Goal: Browse casually

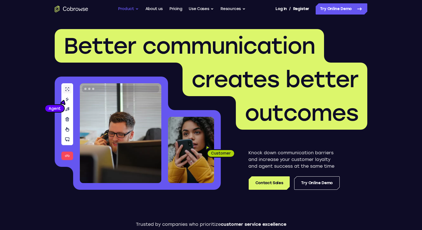
click at [128, 7] on button "Product" at bounding box center [128, 8] width 21 height 11
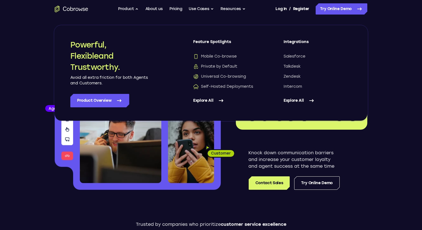
click at [106, 82] on p "Avoid all extra friction for both Agents and Customers." at bounding box center [109, 80] width 78 height 11
click at [262, 153] on p "Knock down communication barriers and increase your customer loyalty and agent …" at bounding box center [293, 159] width 91 height 20
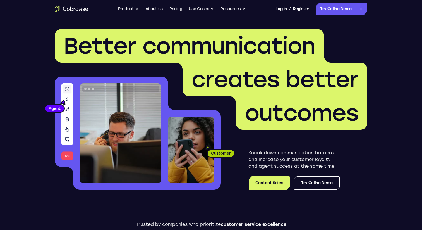
click at [281, 159] on p "Knock down communication barriers and increase your customer loyalty and agent …" at bounding box center [293, 159] width 91 height 20
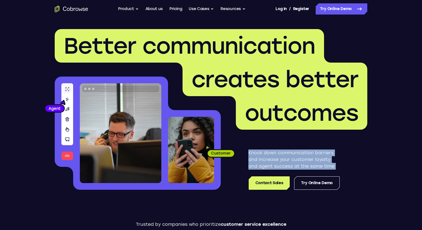
click at [281, 159] on p "Knock down communication barriers and increase your customer loyalty and agent …" at bounding box center [293, 159] width 91 height 20
click at [320, 159] on p "Knock down communication barriers and increase your customer loyalty and agent …" at bounding box center [293, 159] width 91 height 20
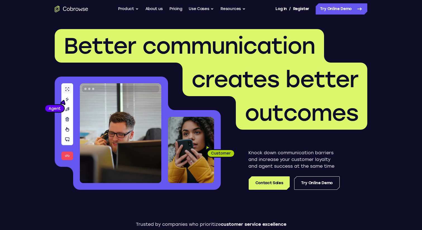
click at [50, 108] on header "Better communication creates better outcomes Customer Agent Agent Knock down co…" at bounding box center [210, 111] width 357 height 187
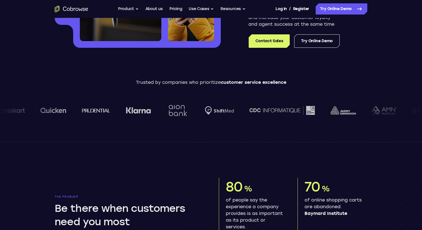
scroll to position [25, 0]
